Goal: Book appointment/travel/reservation

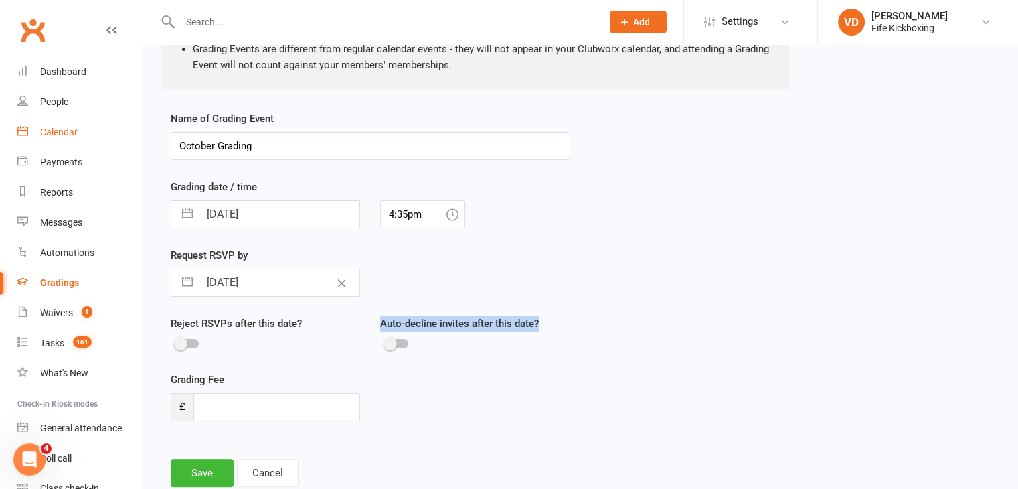
click at [55, 127] on div "Calendar" at bounding box center [58, 132] width 37 height 11
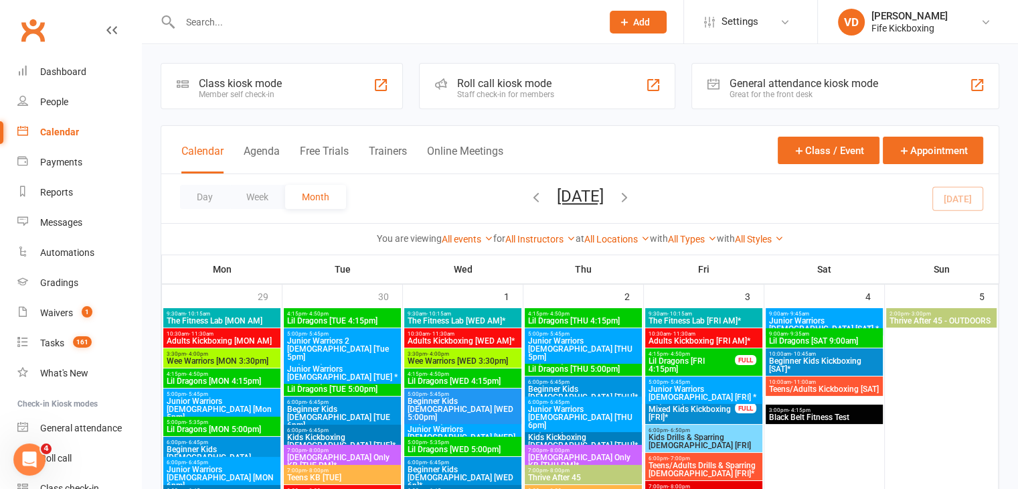
click at [632, 196] on icon "button" at bounding box center [624, 196] width 15 height 15
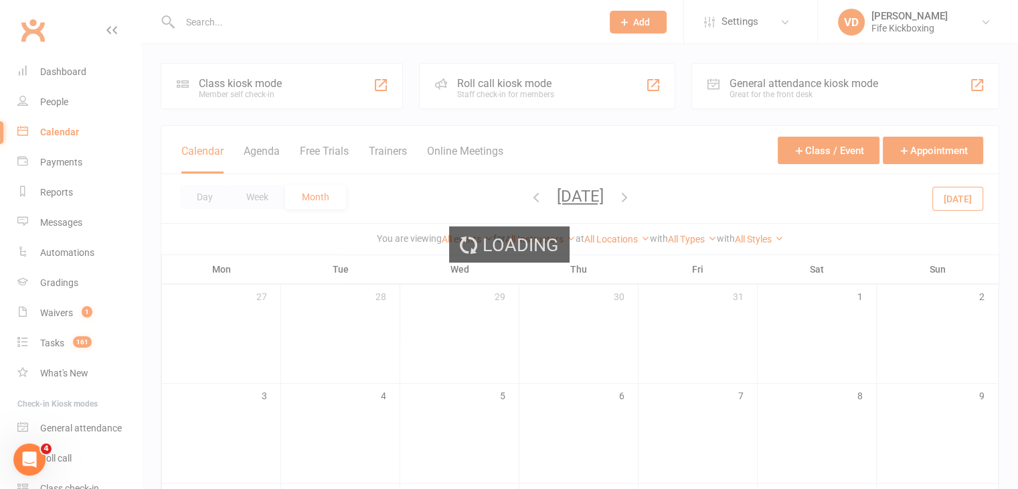
click at [647, 196] on div "Loading" at bounding box center [509, 244] width 1018 height 489
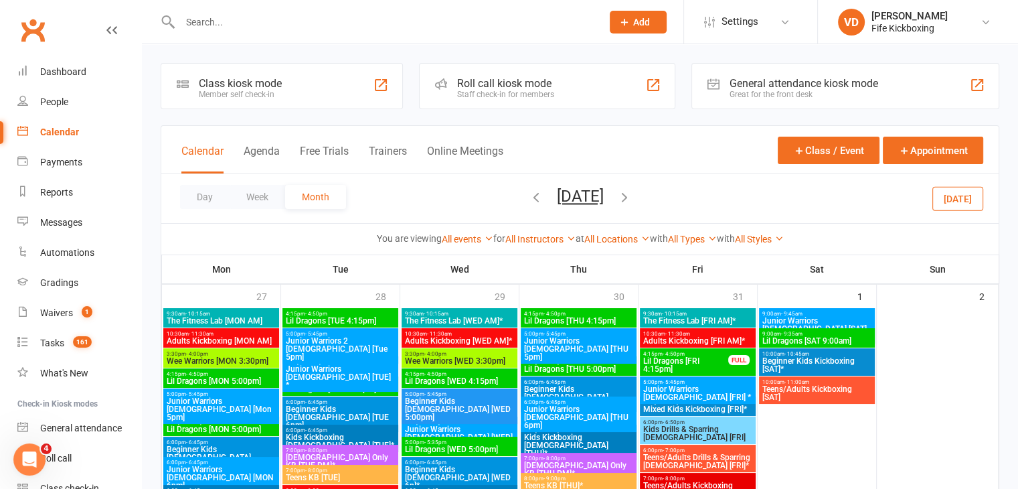
click at [632, 195] on icon "button" at bounding box center [624, 196] width 15 height 15
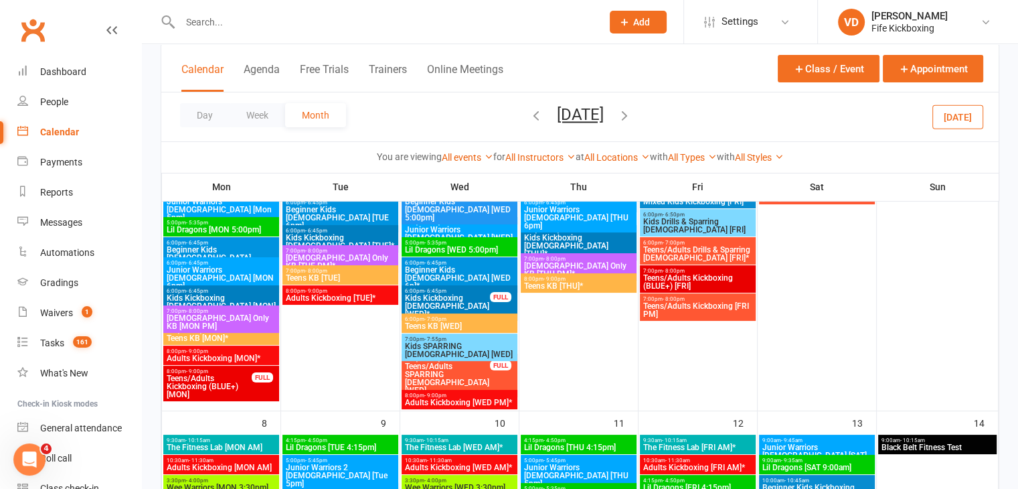
scroll to position [335, 0]
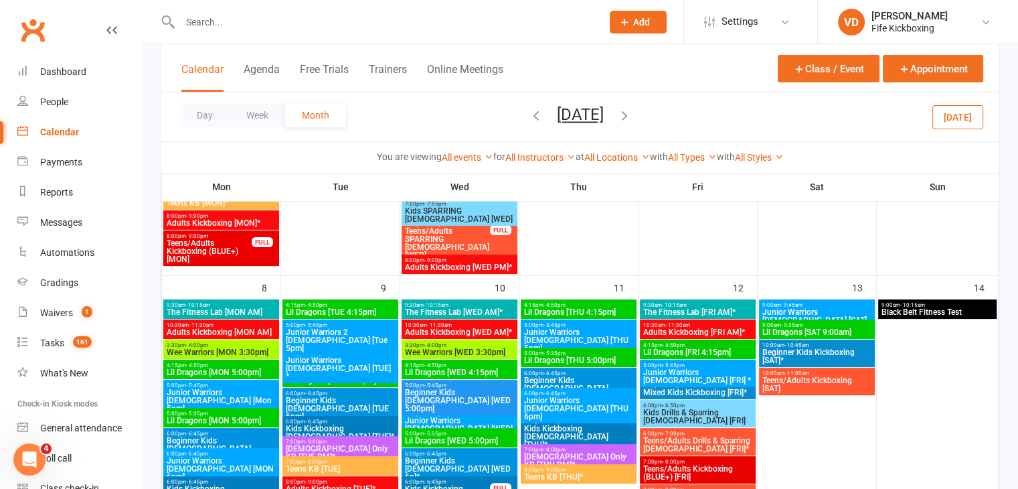
click at [921, 303] on span "- 10:15am" at bounding box center [912, 305] width 25 height 6
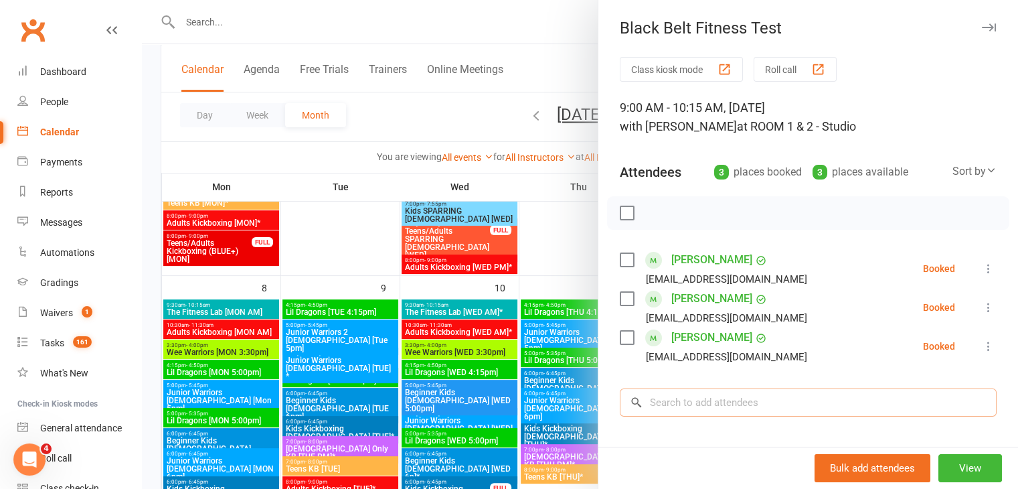
click at [678, 408] on input "search" at bounding box center [808, 402] width 377 height 28
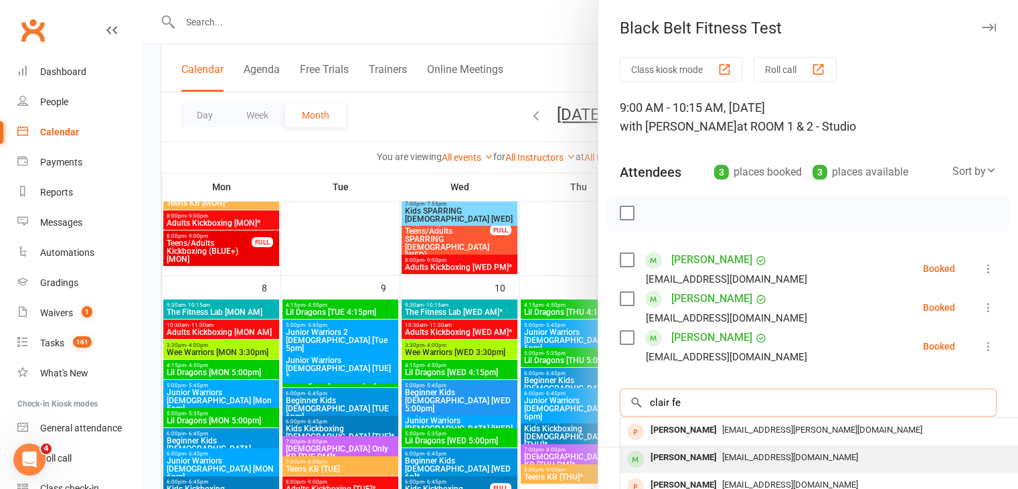
type input "clair fe"
click at [672, 459] on div "[PERSON_NAME]" at bounding box center [683, 457] width 77 height 19
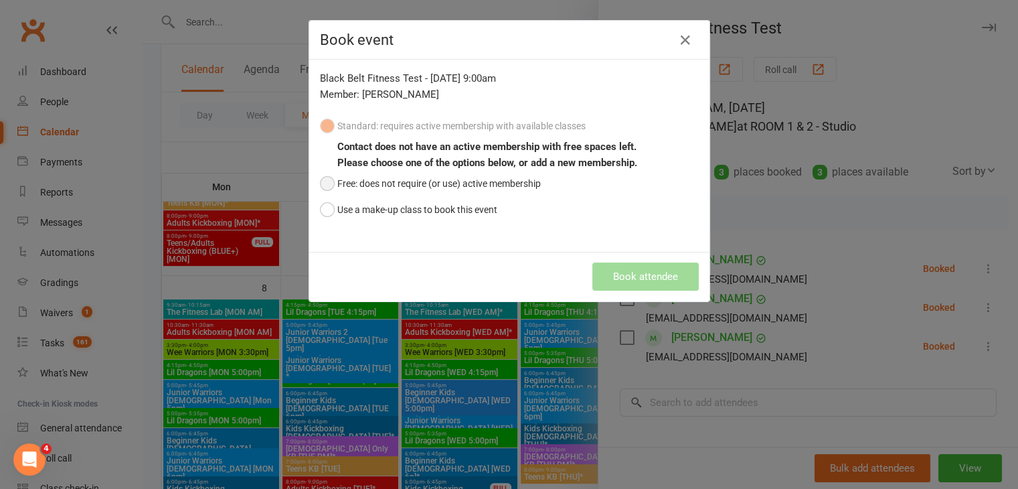
click at [320, 182] on button "Free: does not require (or use) active membership" at bounding box center [430, 183] width 221 height 25
click at [658, 274] on button "Book attendee" at bounding box center [646, 276] width 106 height 28
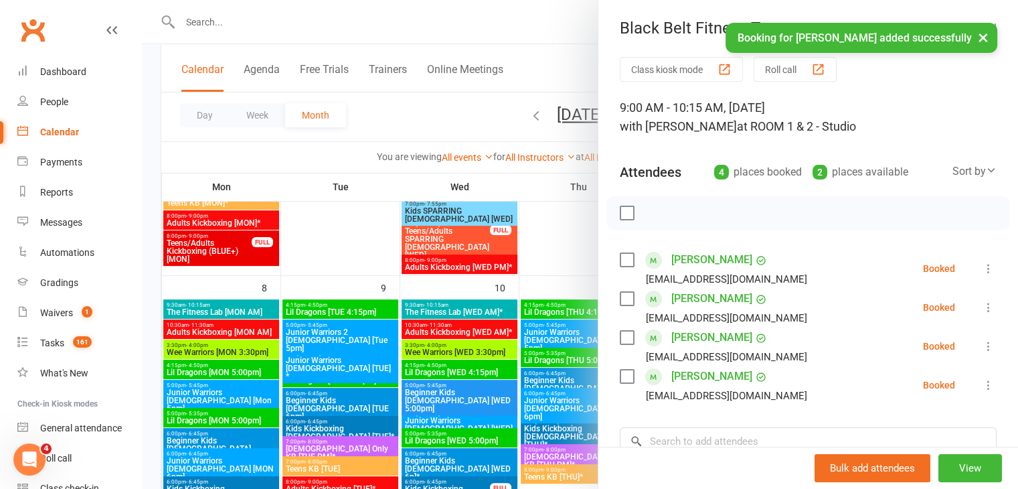
click at [567, 238] on div at bounding box center [580, 244] width 876 height 489
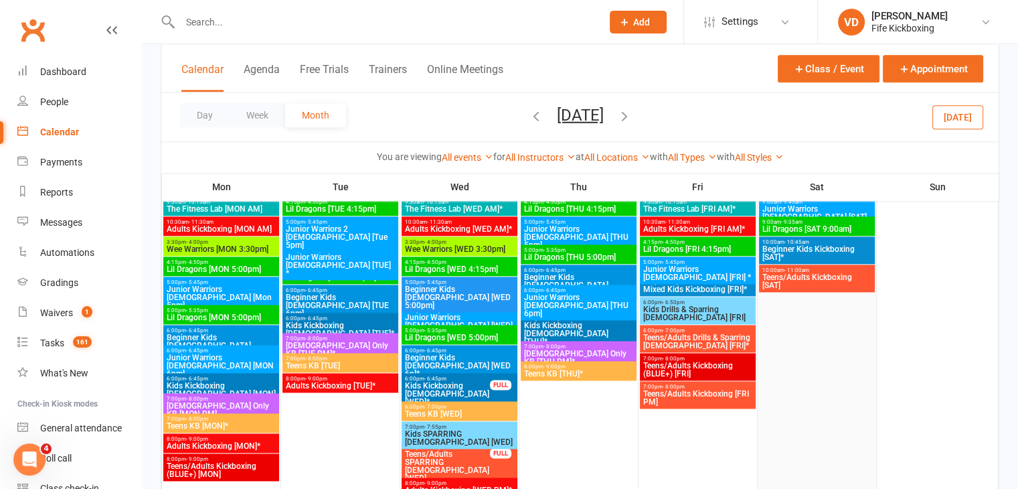
scroll to position [1790, 0]
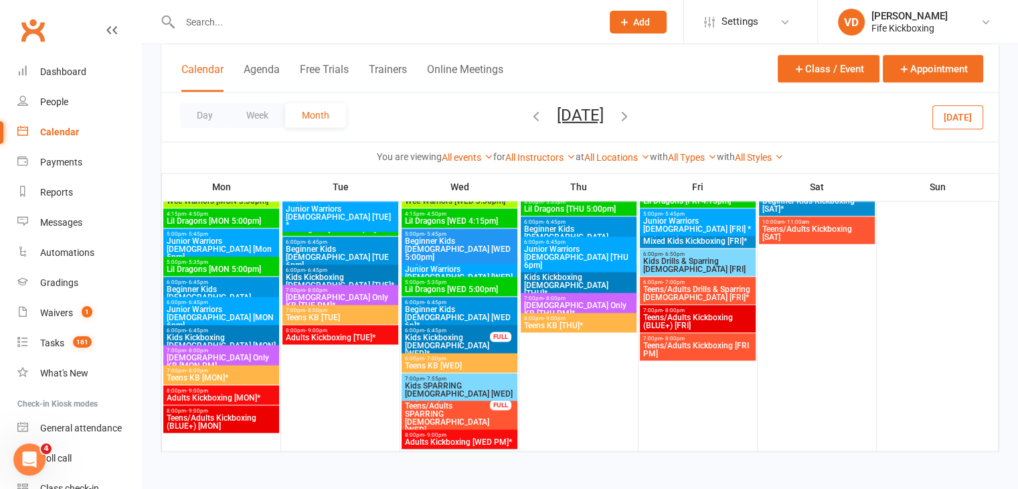
click at [632, 117] on icon "button" at bounding box center [624, 115] width 15 height 15
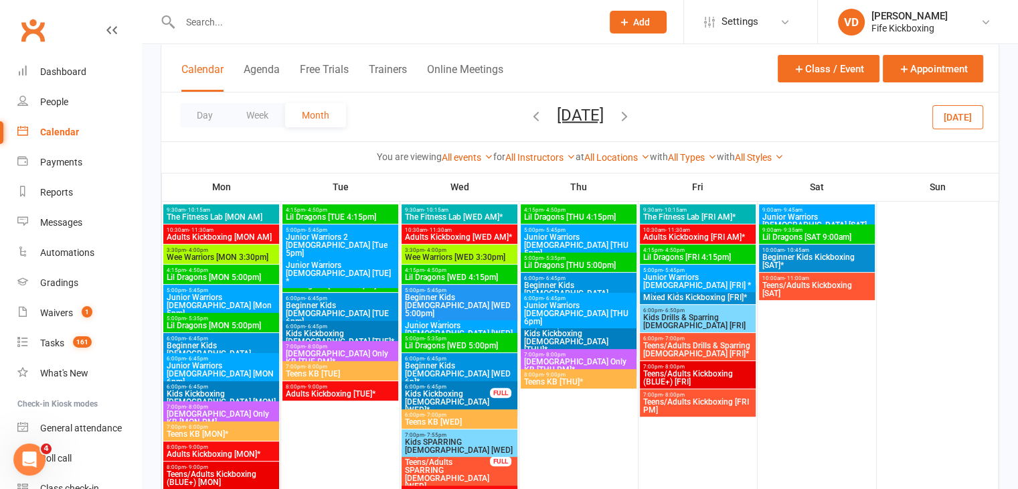
scroll to position [656, 0]
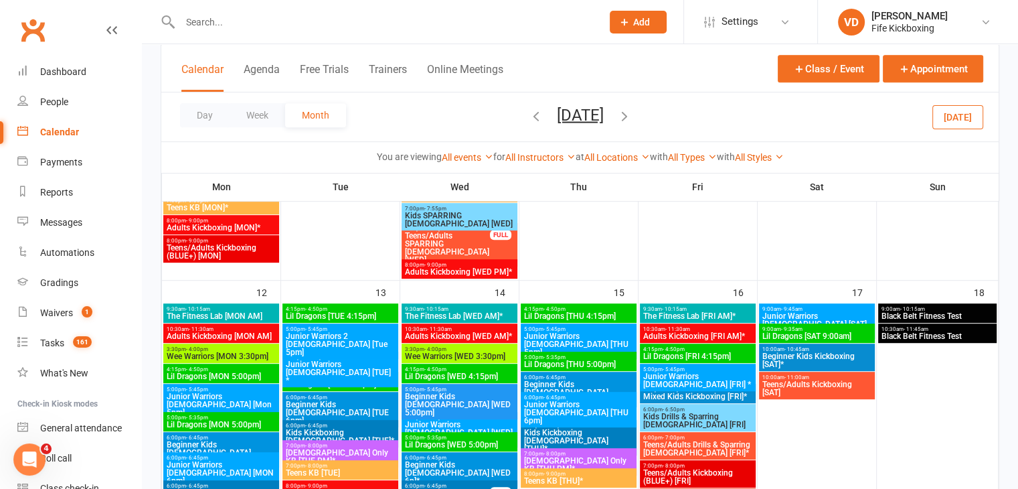
click at [903, 312] on span "Black Belt Fitness Test" at bounding box center [938, 316] width 114 height 8
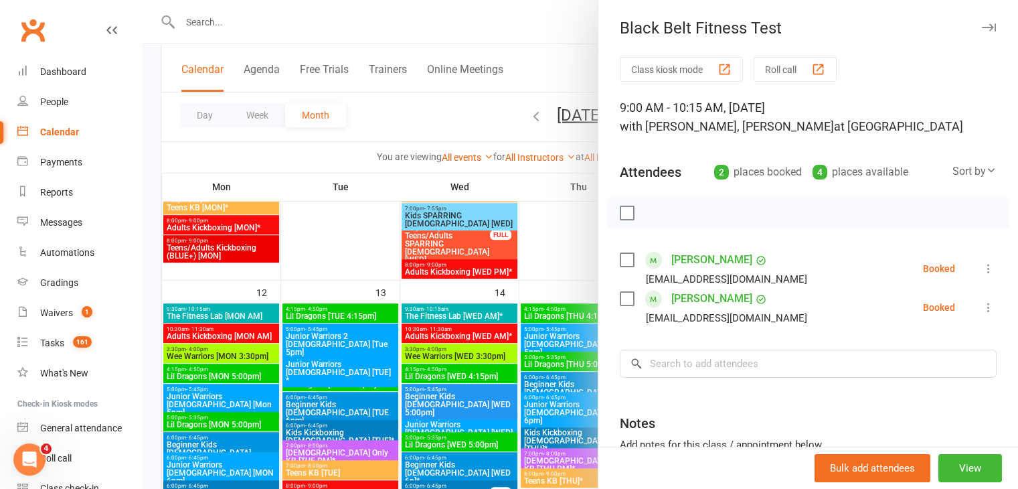
click at [982, 305] on icon at bounding box center [988, 307] width 13 height 13
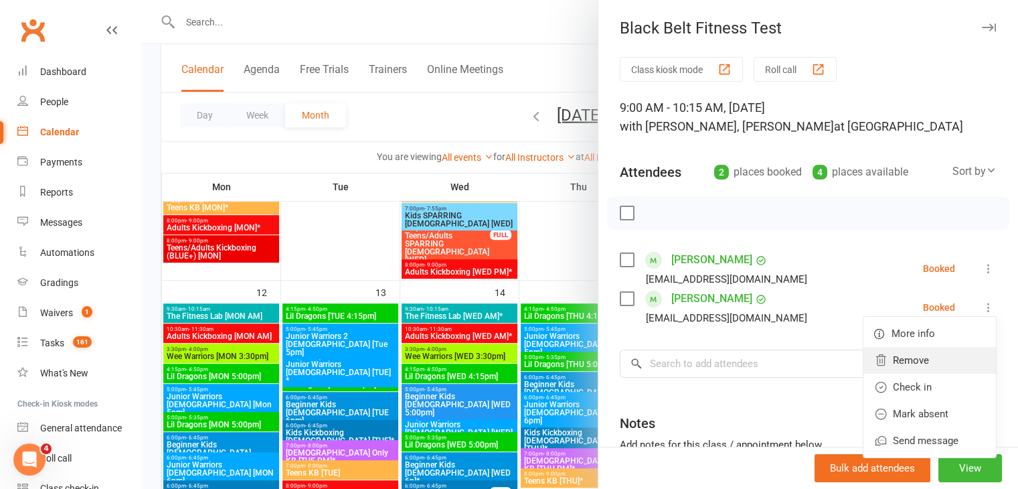
click at [898, 360] on link "Remove" at bounding box center [930, 360] width 133 height 27
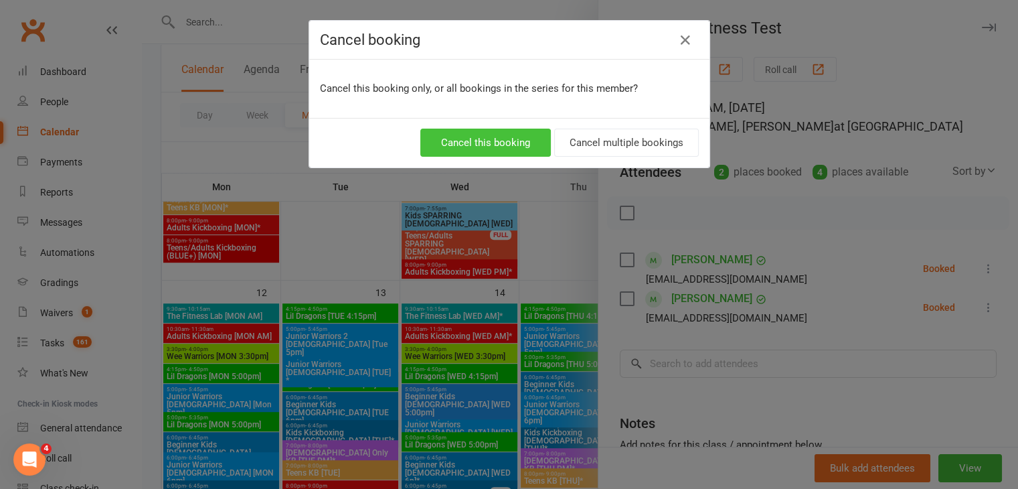
click at [511, 142] on button "Cancel this booking" at bounding box center [485, 143] width 131 height 28
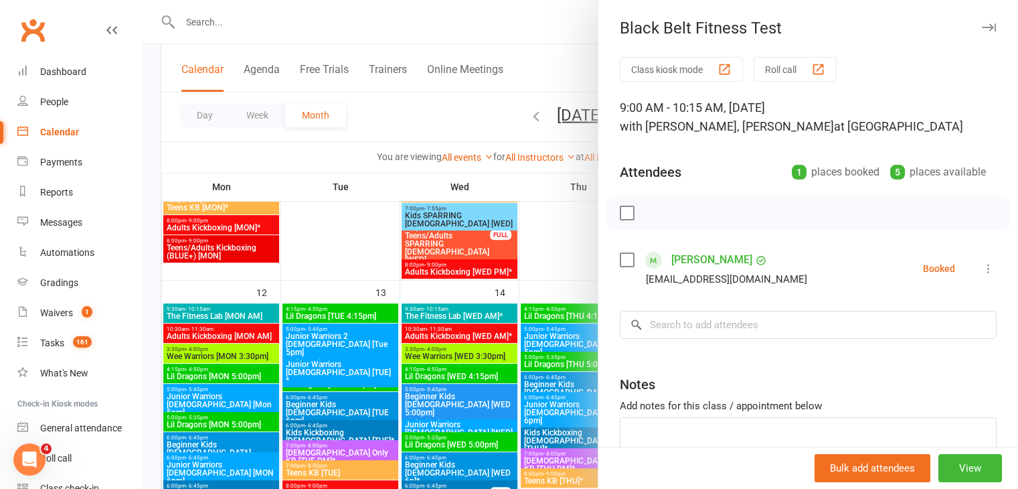
click at [568, 234] on div at bounding box center [580, 244] width 876 height 489
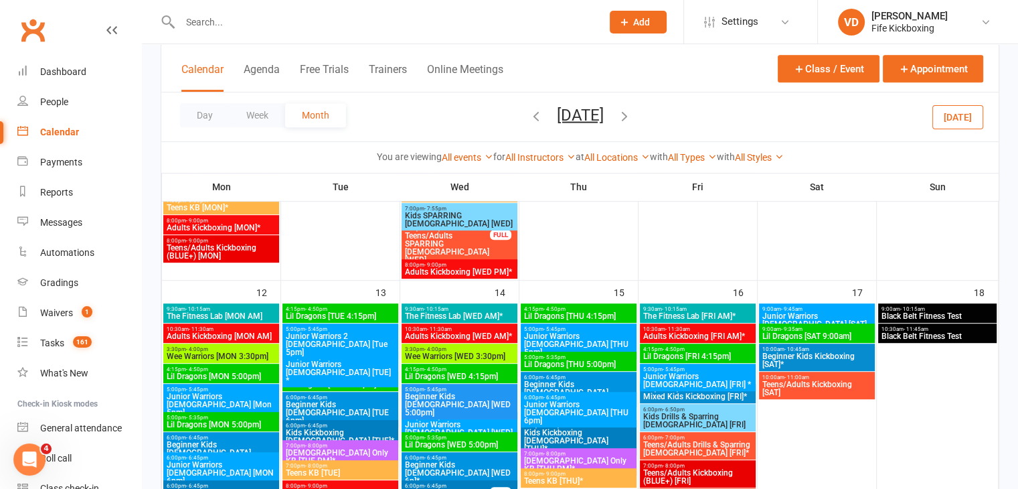
click at [529, 113] on icon "button" at bounding box center [536, 115] width 15 height 15
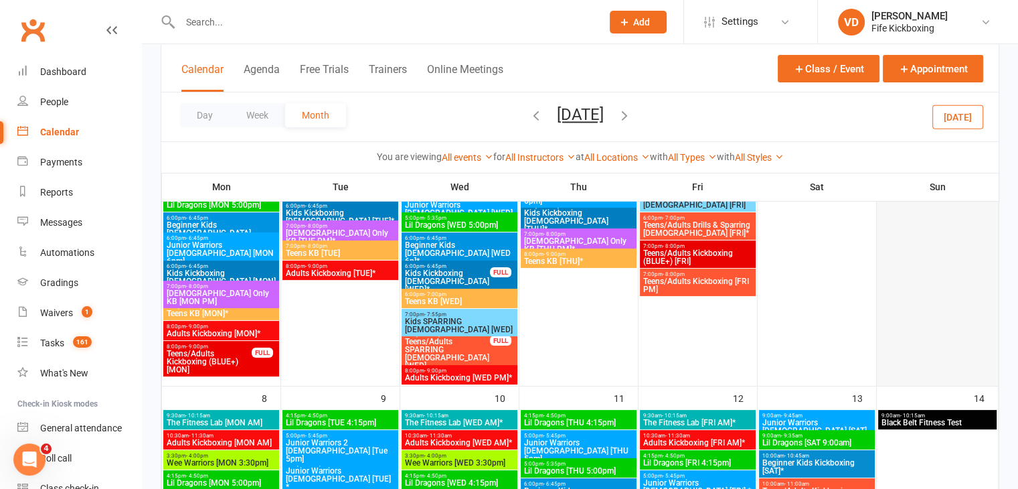
scroll to position [254, 0]
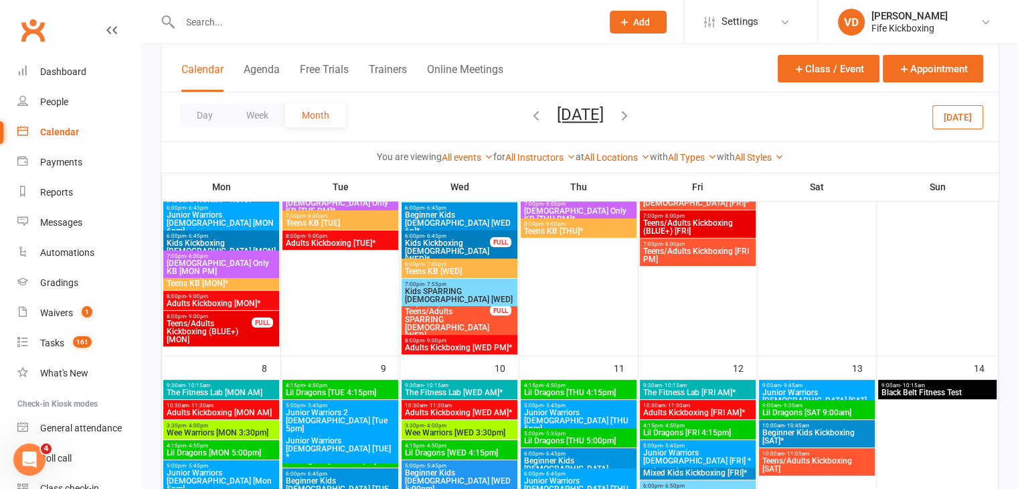
click at [933, 389] on span "Black Belt Fitness Test" at bounding box center [938, 392] width 114 height 8
